Goal: Contribute content

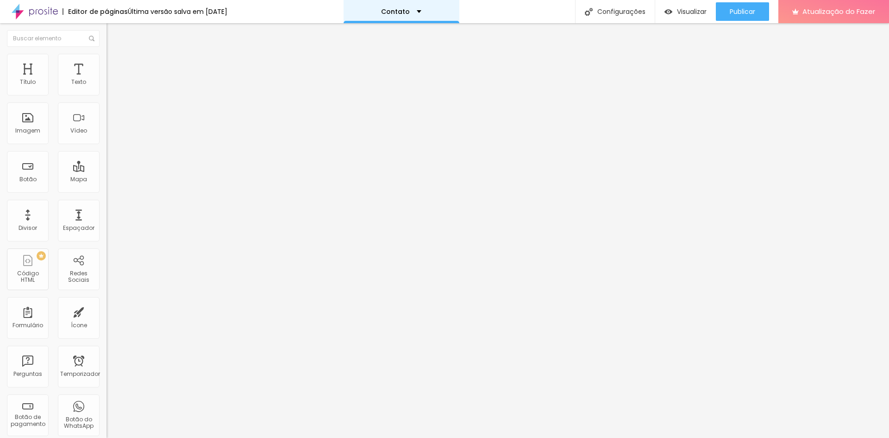
click at [428, 9] on div "Contato" at bounding box center [402, 11] width 116 height 23
click at [365, 32] on link "Sobre" at bounding box center [355, 29] width 20 height 10
click at [113, 31] on img "button" at bounding box center [116, 33] width 7 height 7
click at [71, 83] on font "Texto" at bounding box center [78, 82] width 15 height 8
click at [113, 33] on div "Editar nulo" at bounding box center [137, 33] width 48 height 7
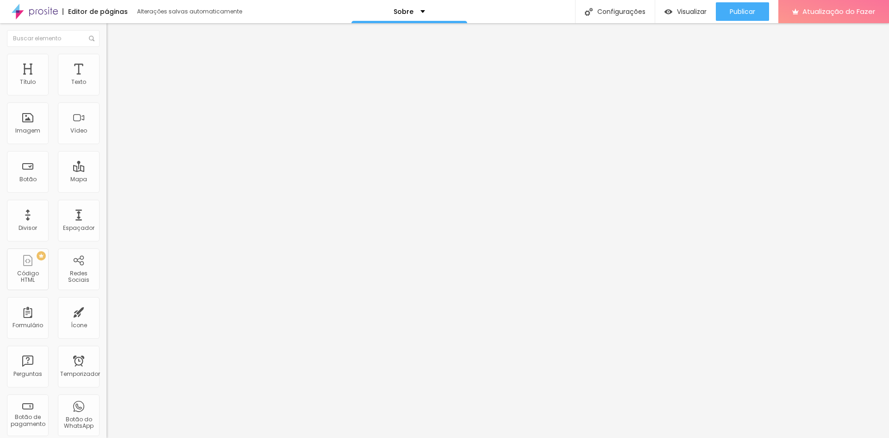
click at [112, 80] on font "Adicionar imagem" at bounding box center [139, 76] width 54 height 8
click at [113, 34] on div "Editar nulo" at bounding box center [137, 33] width 48 height 7
click at [112, 80] on font "Adicionar imagem" at bounding box center [139, 76] width 54 height 8
